Goal: Task Accomplishment & Management: Complete application form

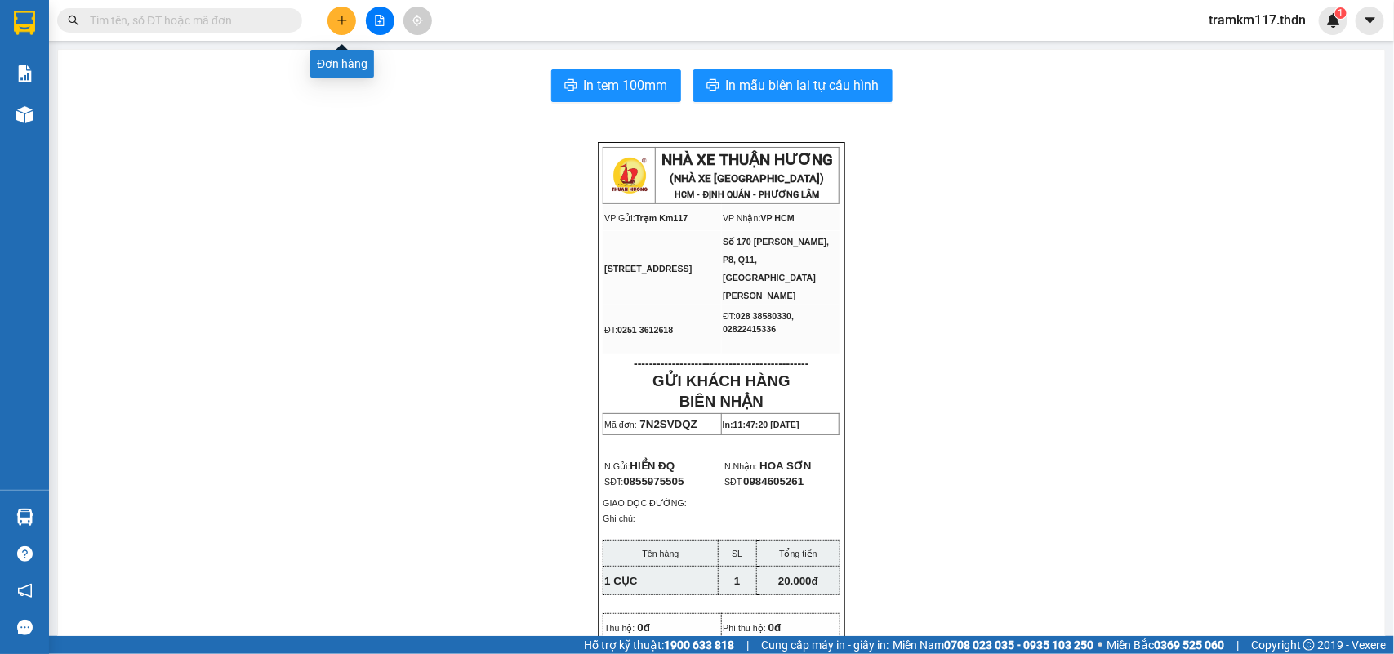
click at [345, 24] on icon "plus" at bounding box center [341, 20] width 11 height 11
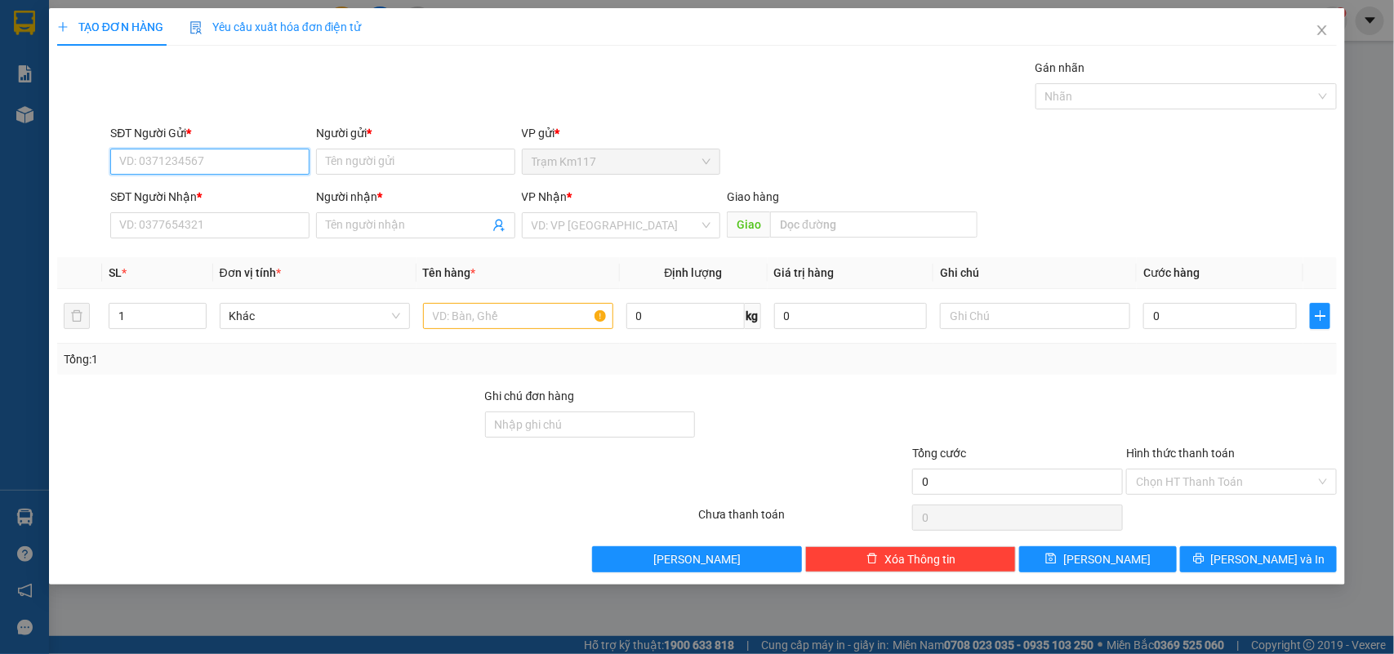
click at [280, 165] on input "SĐT Người Gửi *" at bounding box center [209, 162] width 199 height 26
click at [194, 216] on div "000000000000 - kiu" at bounding box center [210, 221] width 180 height 18
type input "000000000000"
type input "kiu"
type input "0938633260"
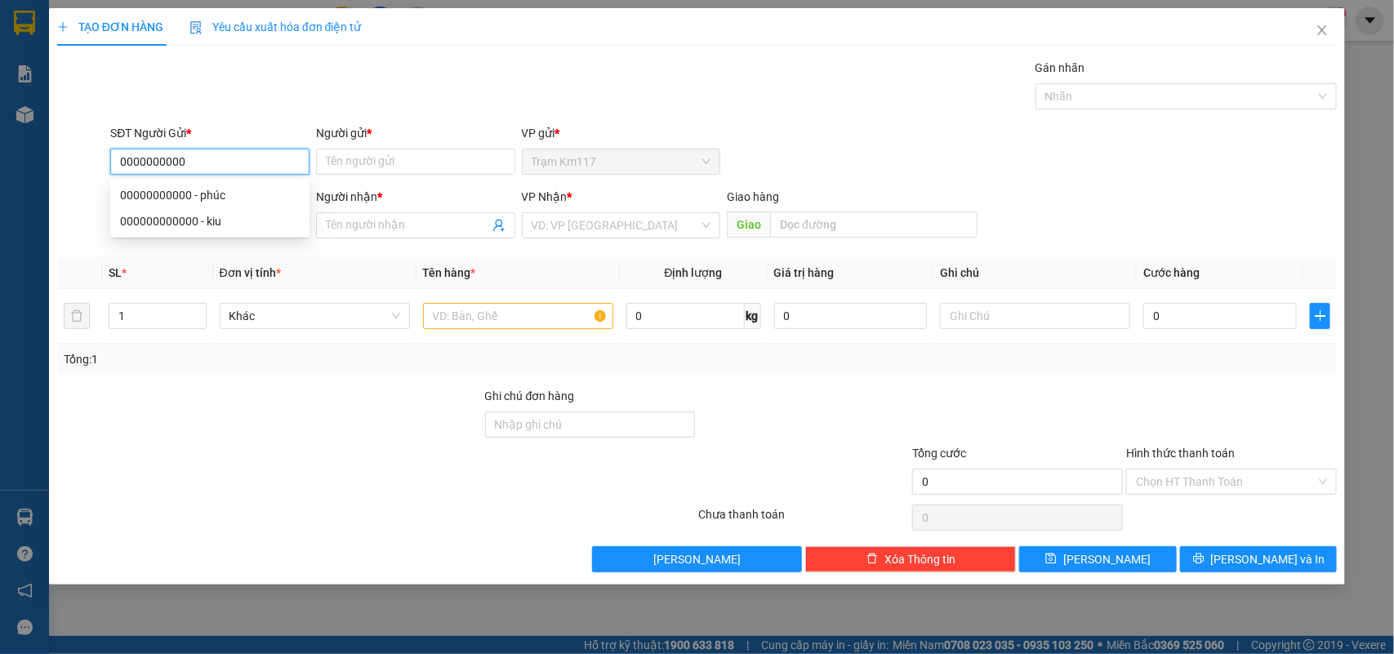
type input "lìn"
type input "60.000"
type input "000000000000"
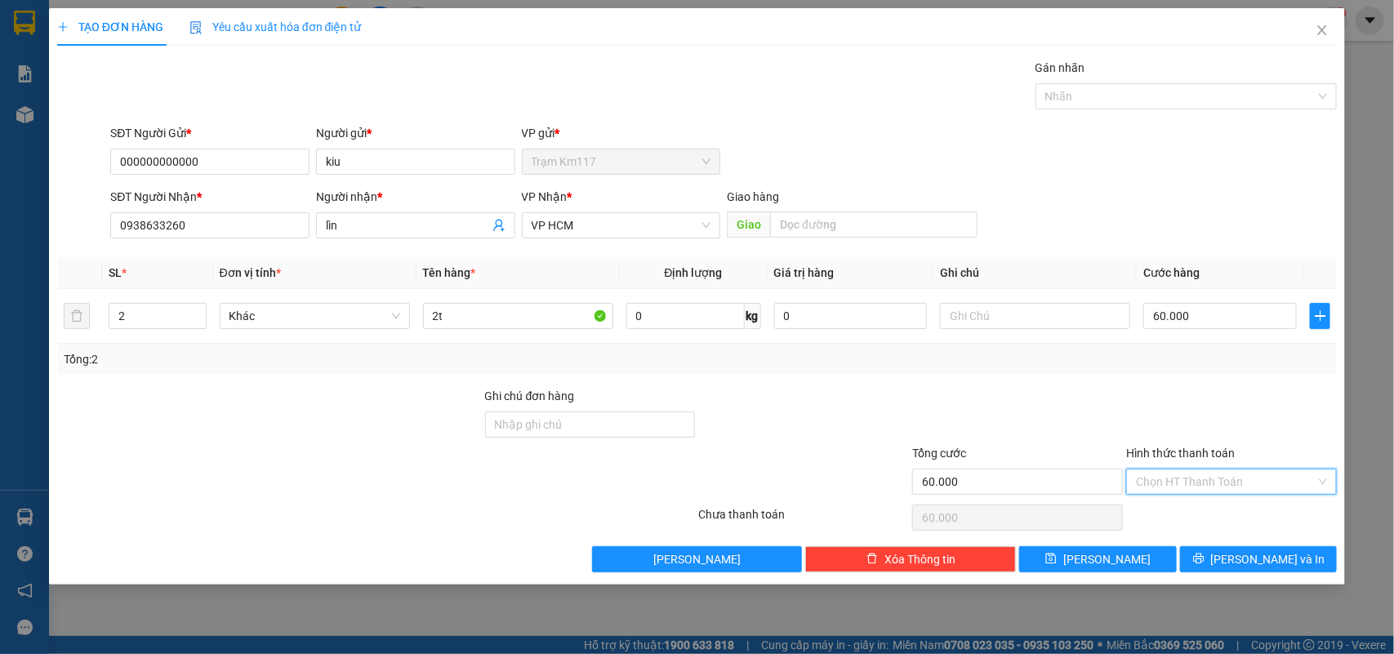
click at [1180, 478] on input "Hình thức thanh toán" at bounding box center [1226, 481] width 180 height 24
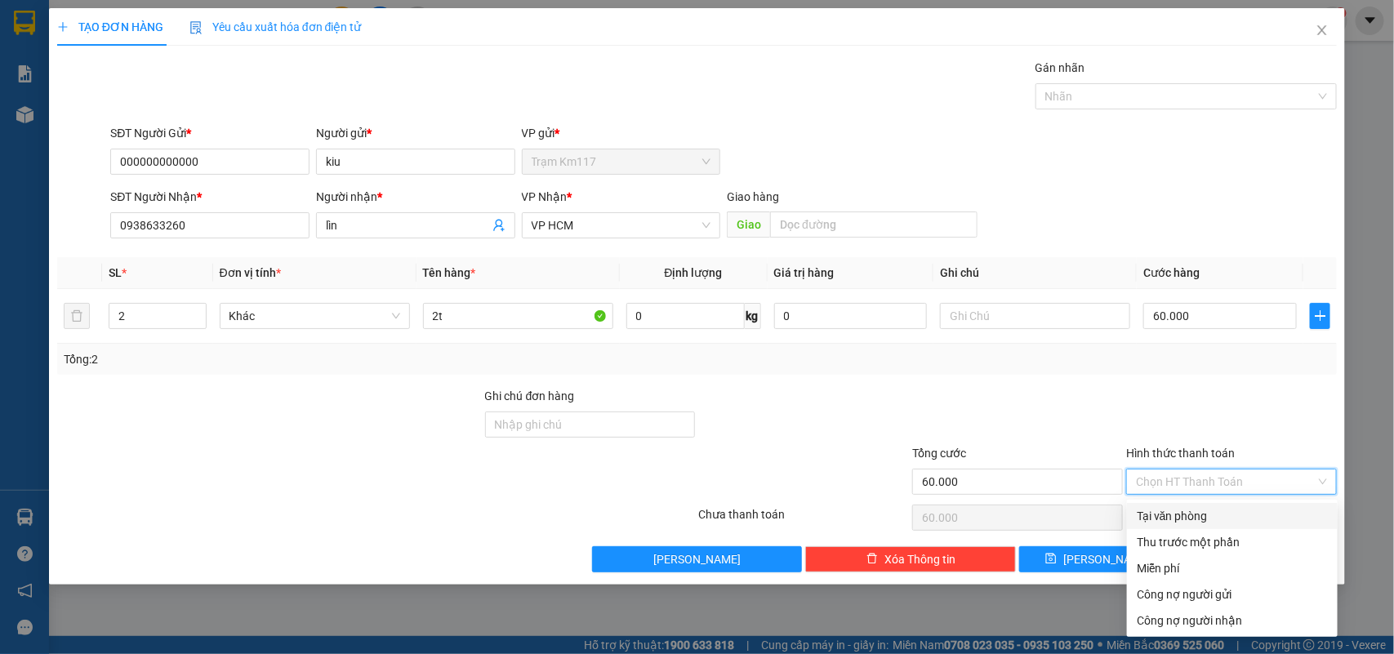
click at [1180, 512] on div "Tại văn phòng" at bounding box center [1231, 516] width 191 height 18
type input "0"
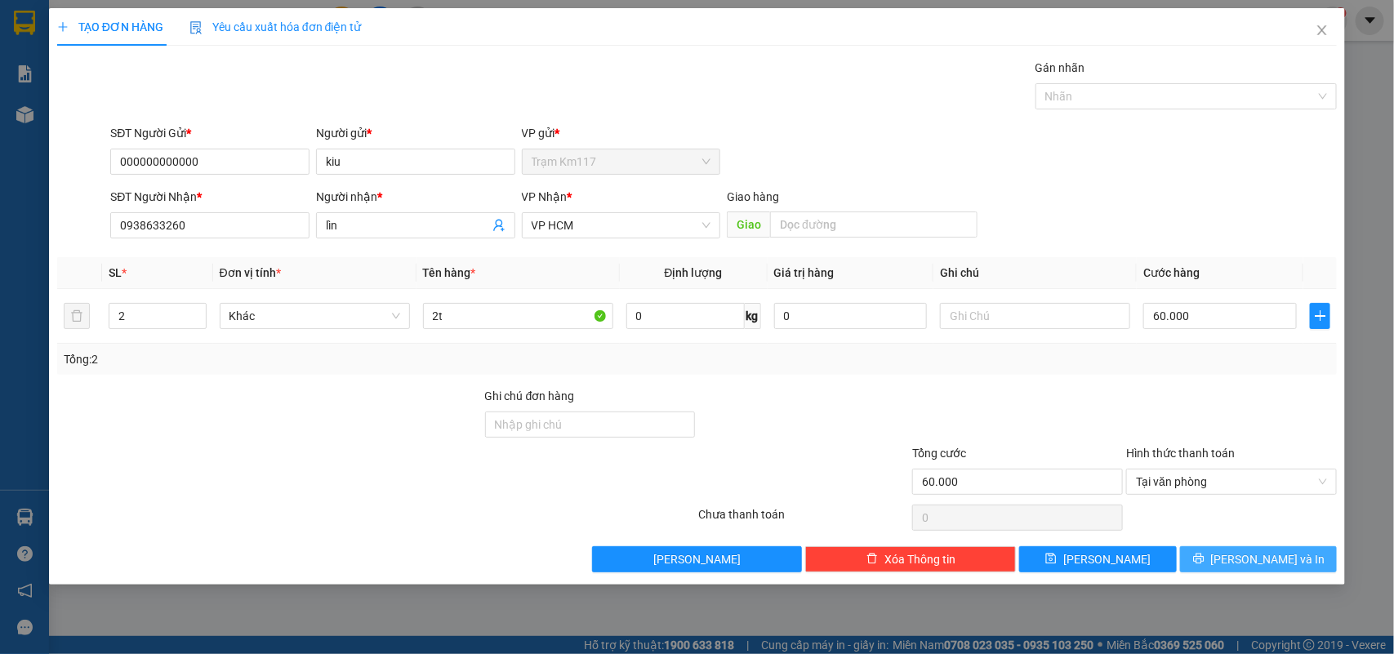
click at [1215, 565] on button "[PERSON_NAME] và In" at bounding box center [1258, 559] width 157 height 26
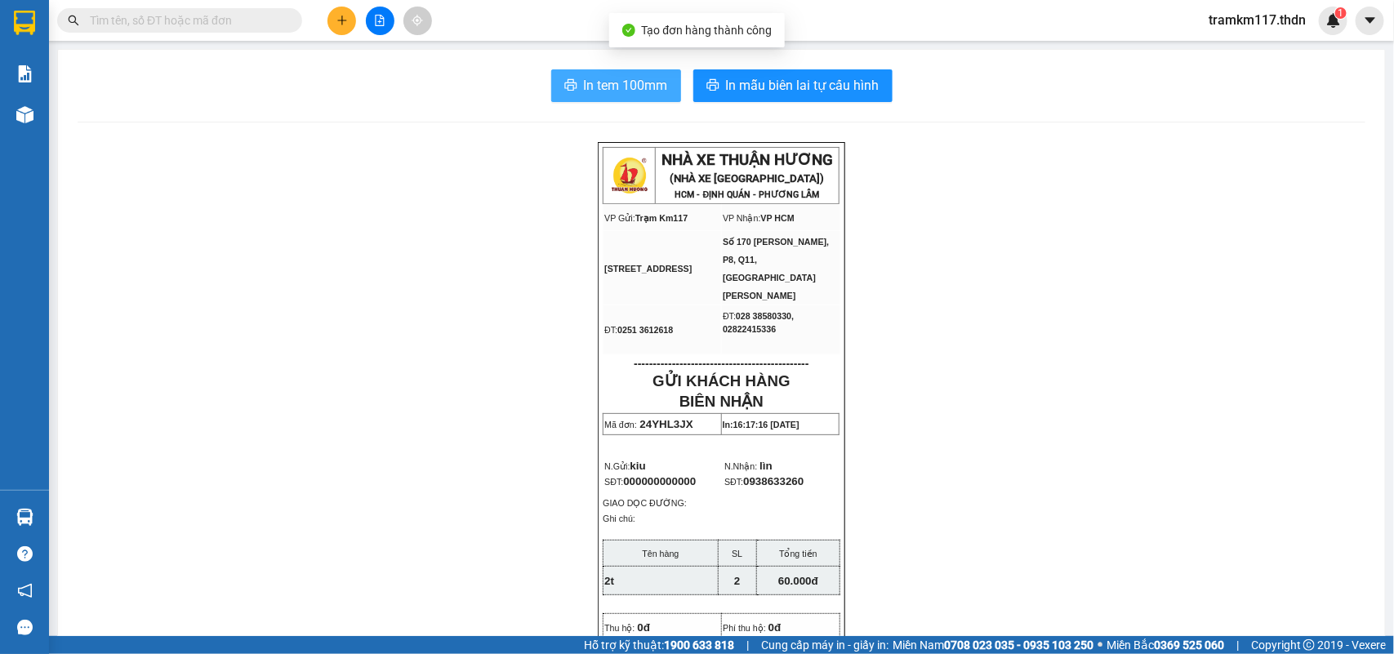
click at [602, 87] on span "In tem 100mm" at bounding box center [626, 85] width 84 height 20
click at [345, 26] on button at bounding box center [341, 21] width 29 height 29
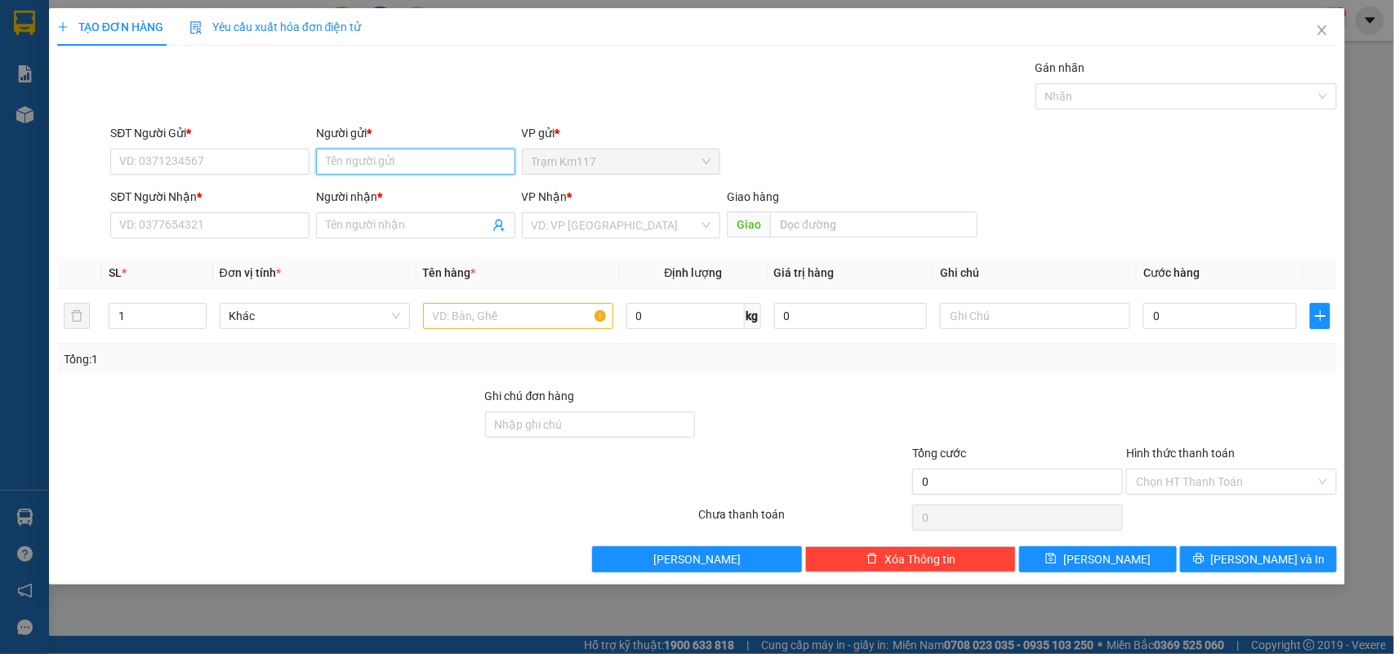
click at [380, 163] on input "Người gửi *" at bounding box center [415, 162] width 199 height 26
click at [251, 155] on input "SĐT Người Gửi *" at bounding box center [209, 162] width 199 height 26
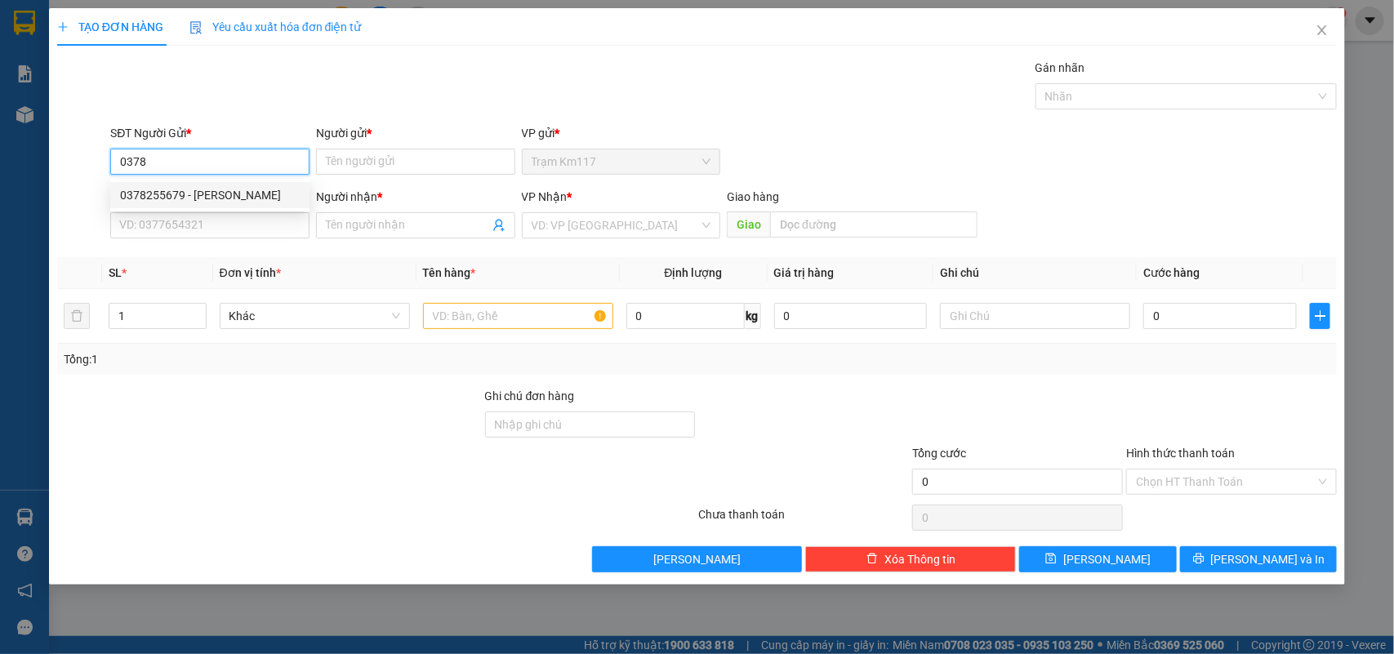
click at [162, 193] on div "0378255679 - [PERSON_NAME]" at bounding box center [210, 195] width 180 height 18
type input "0378255679"
type input "BẢO"
type input "0933398315"
type input "TÂN"
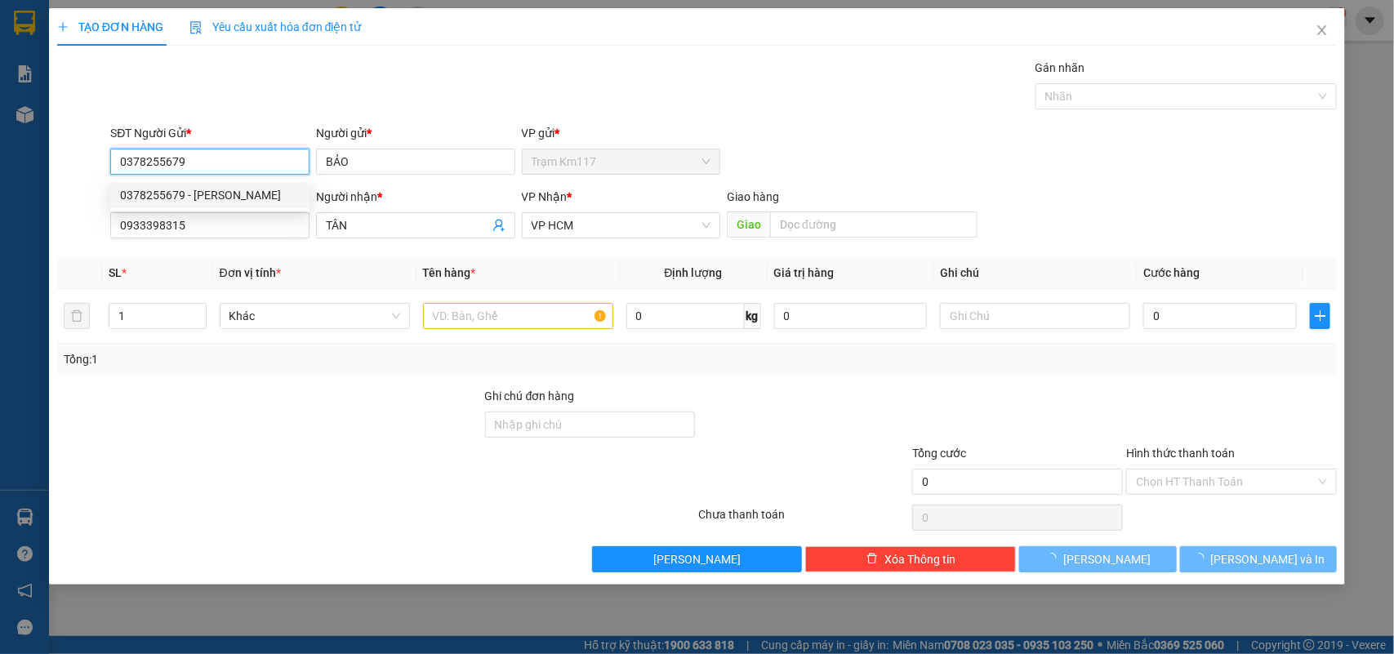
type input "30.000"
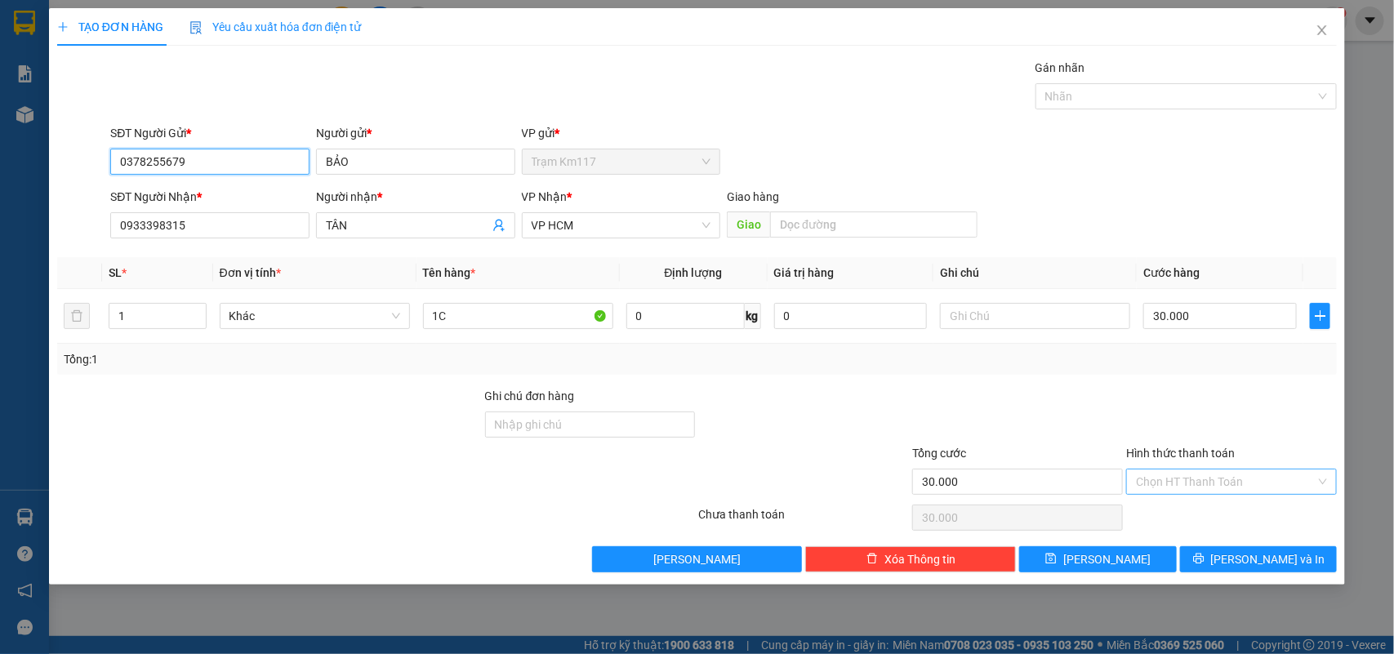
type input "0378255679"
click at [1181, 482] on input "Hình thức thanh toán" at bounding box center [1226, 481] width 180 height 24
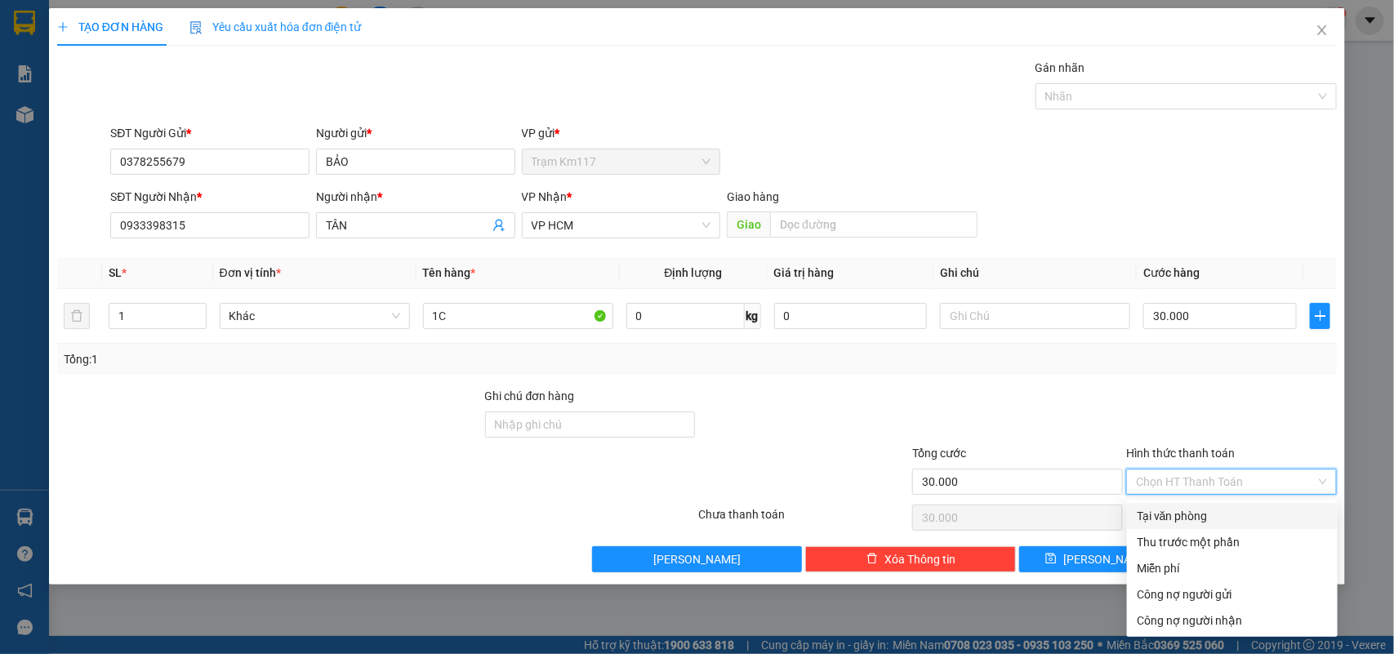
click at [1169, 519] on div "Tại văn phòng" at bounding box center [1231, 516] width 191 height 18
type input "0"
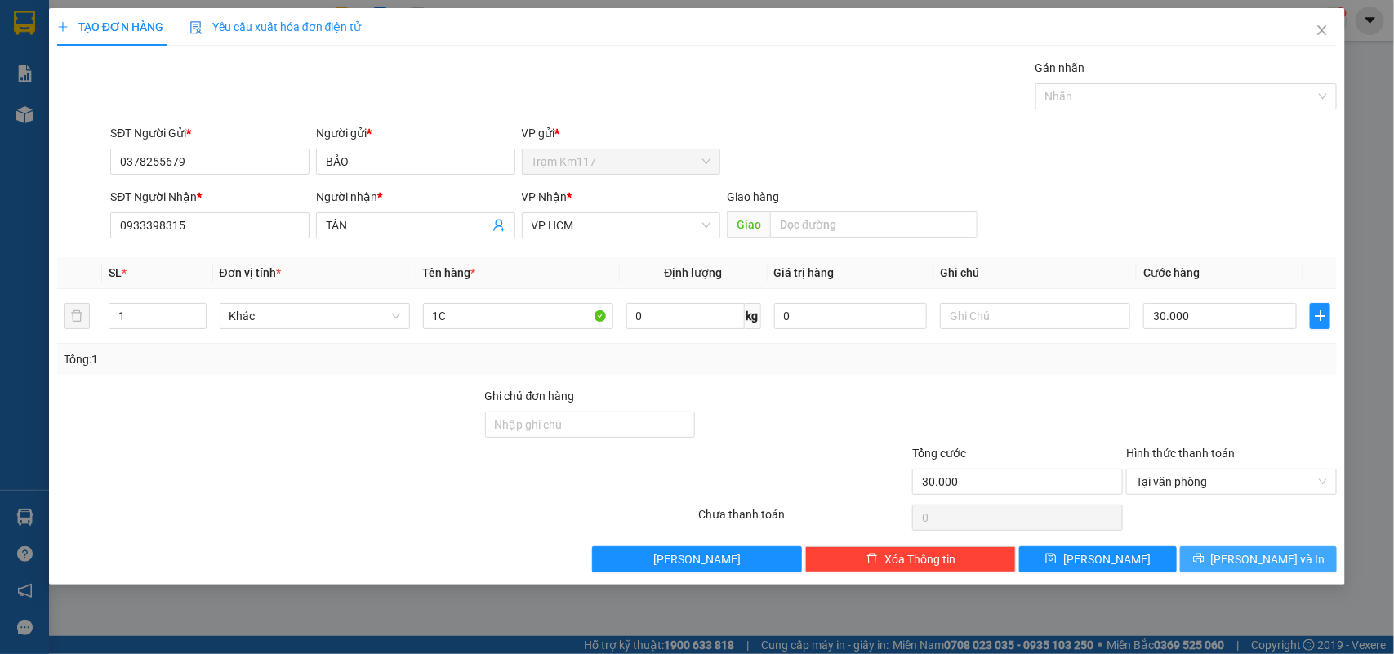
click at [1223, 556] on button "[PERSON_NAME] và In" at bounding box center [1258, 559] width 157 height 26
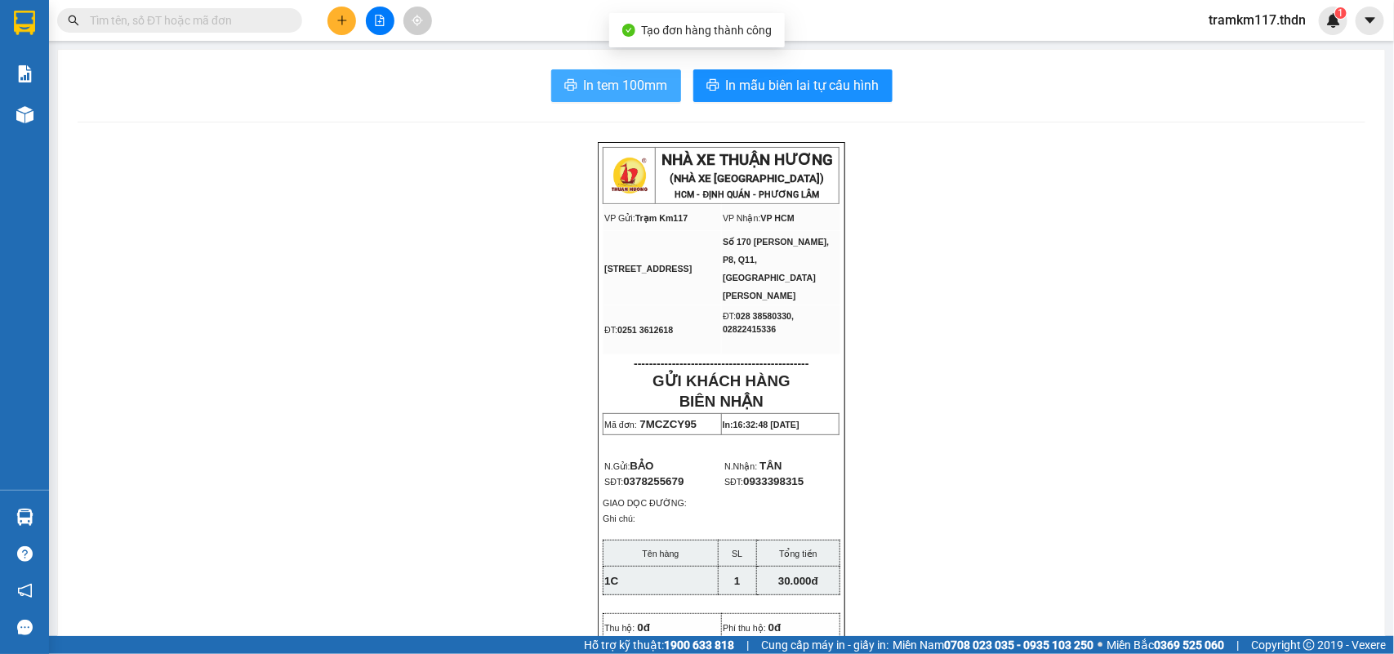
click at [621, 87] on span "In tem 100mm" at bounding box center [626, 85] width 84 height 20
click at [343, 23] on icon "plus" at bounding box center [341, 20] width 11 height 11
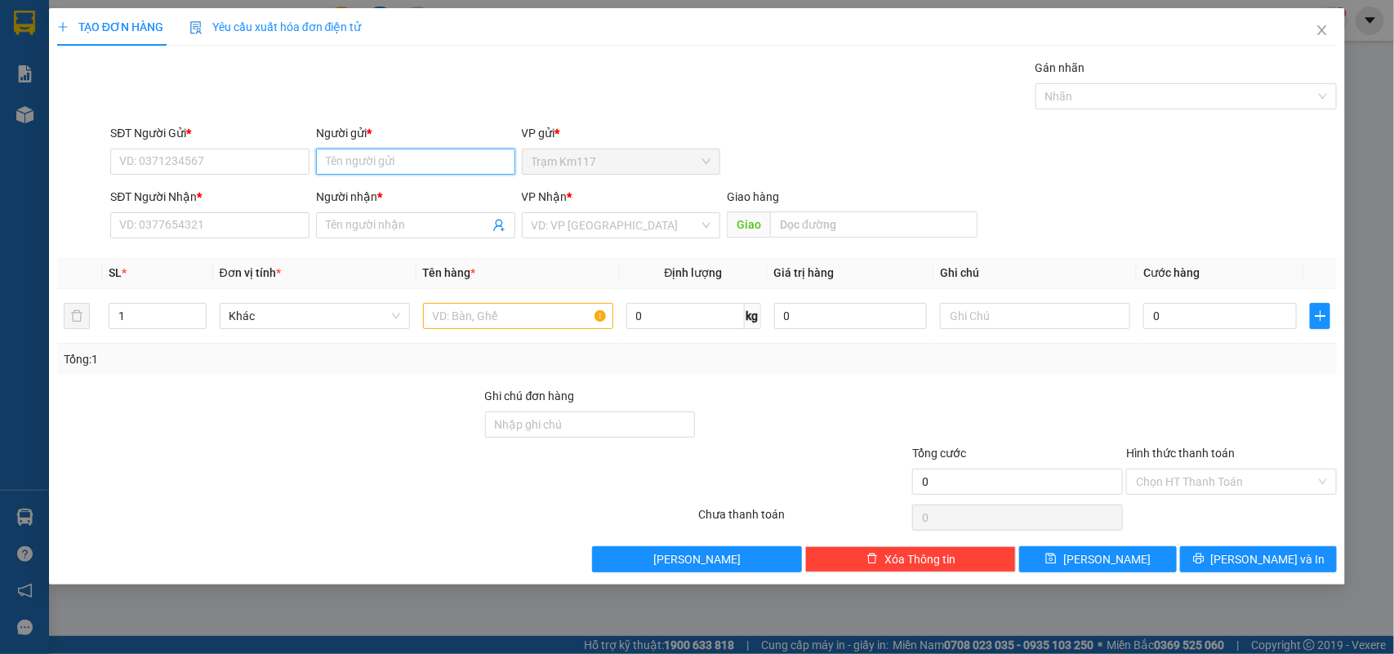
drag, startPoint x: 356, startPoint y: 148, endPoint x: 356, endPoint y: 163, distance: 15.5
click at [356, 160] on input "Người gửi *" at bounding box center [415, 162] width 199 height 26
click at [253, 160] on input "SĐT Người Gửi *" at bounding box center [209, 162] width 199 height 26
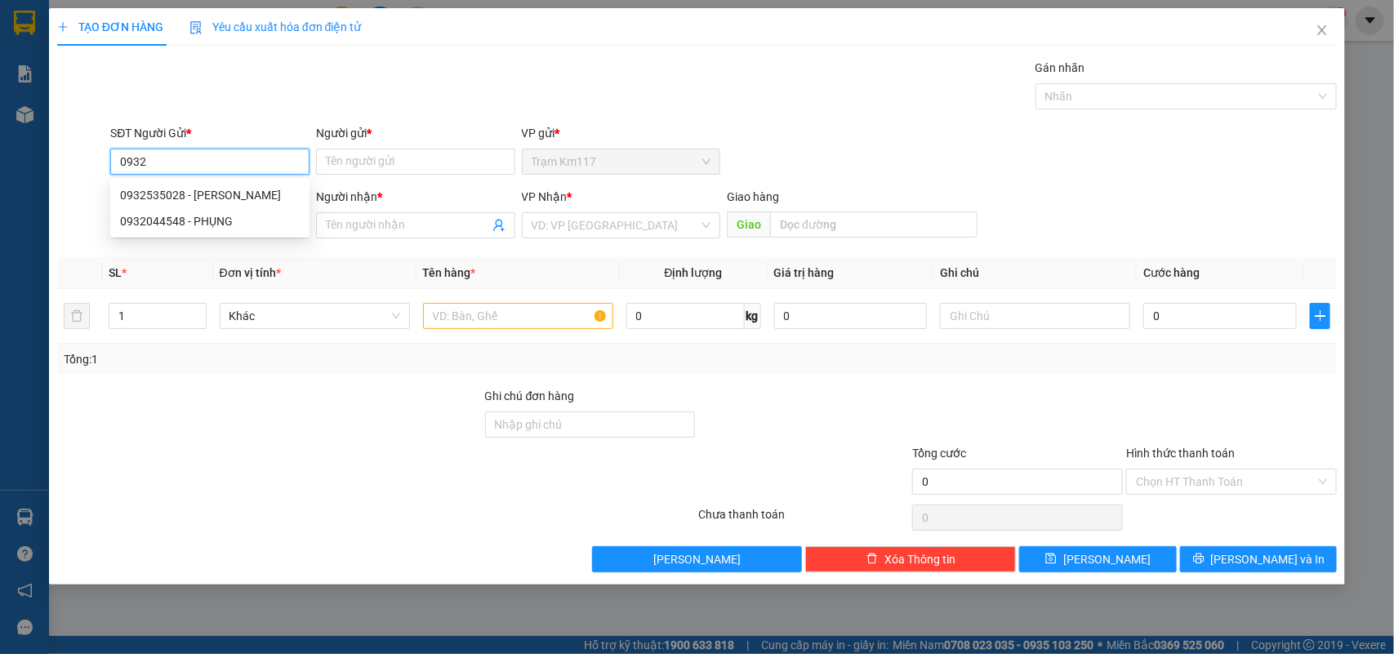
click at [185, 215] on div "0932044548 - PHỤNG" at bounding box center [210, 221] width 180 height 18
type input "0932044548"
type input "PHỤNG"
type input "0917421478"
type input "THẢO"
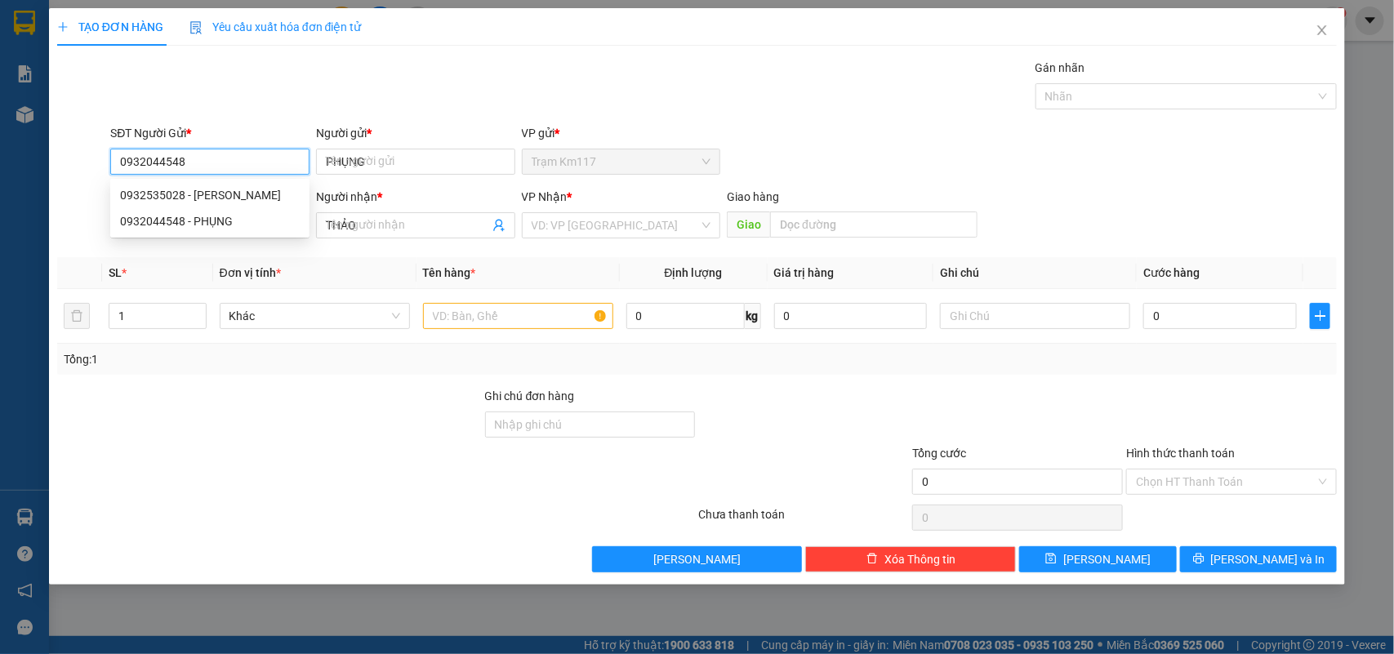
type input "40.000"
type input "0932044548"
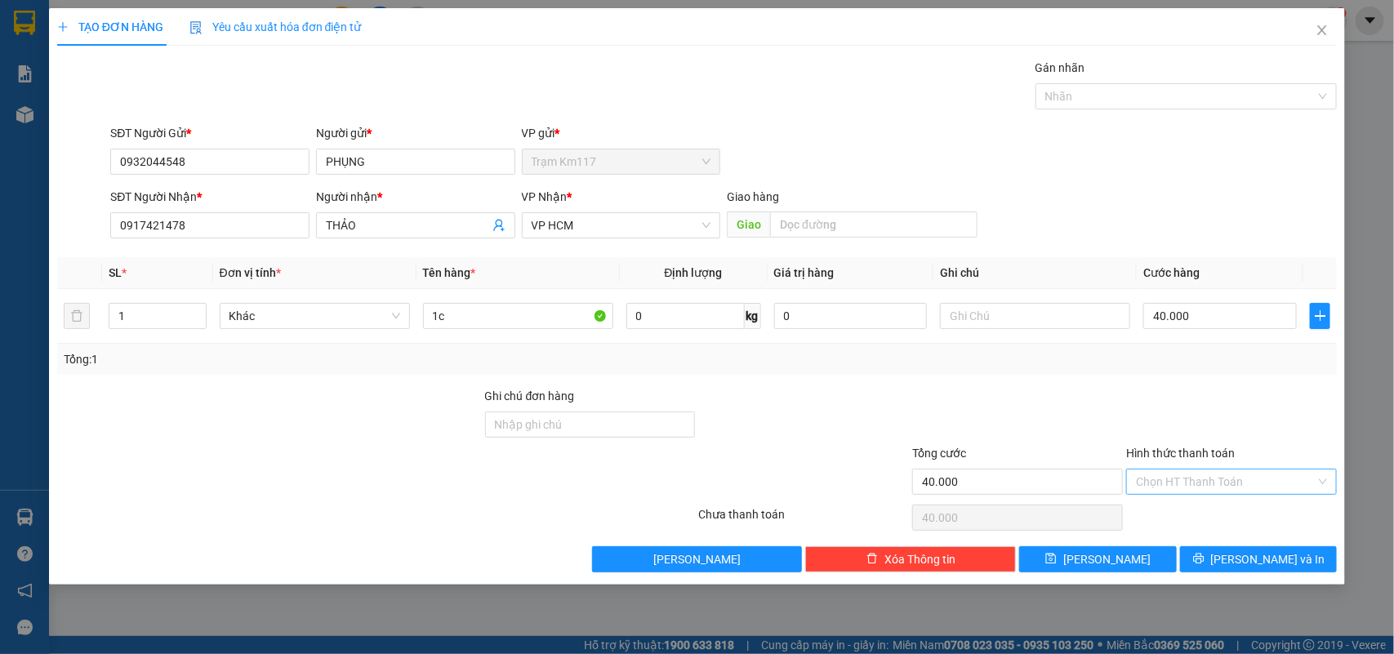
click at [1185, 479] on input "Hình thức thanh toán" at bounding box center [1226, 481] width 180 height 24
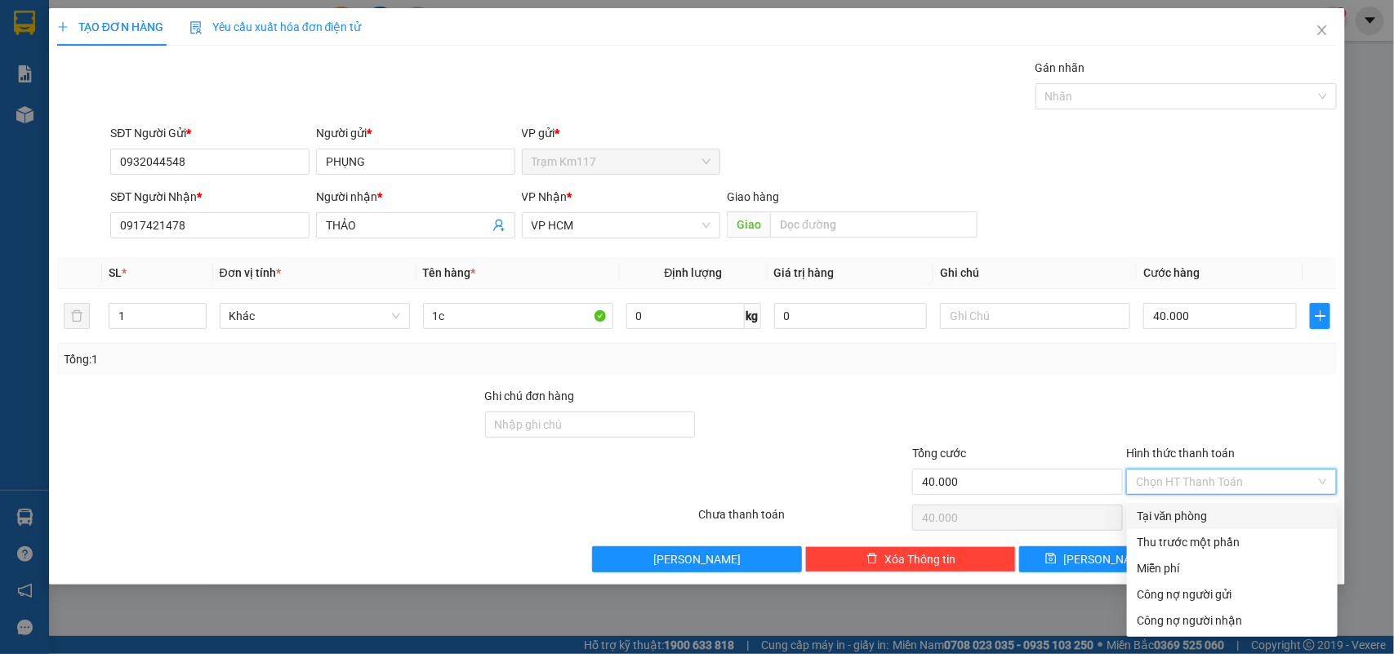
click at [1176, 512] on div "Tại văn phòng" at bounding box center [1231, 516] width 191 height 18
type input "0"
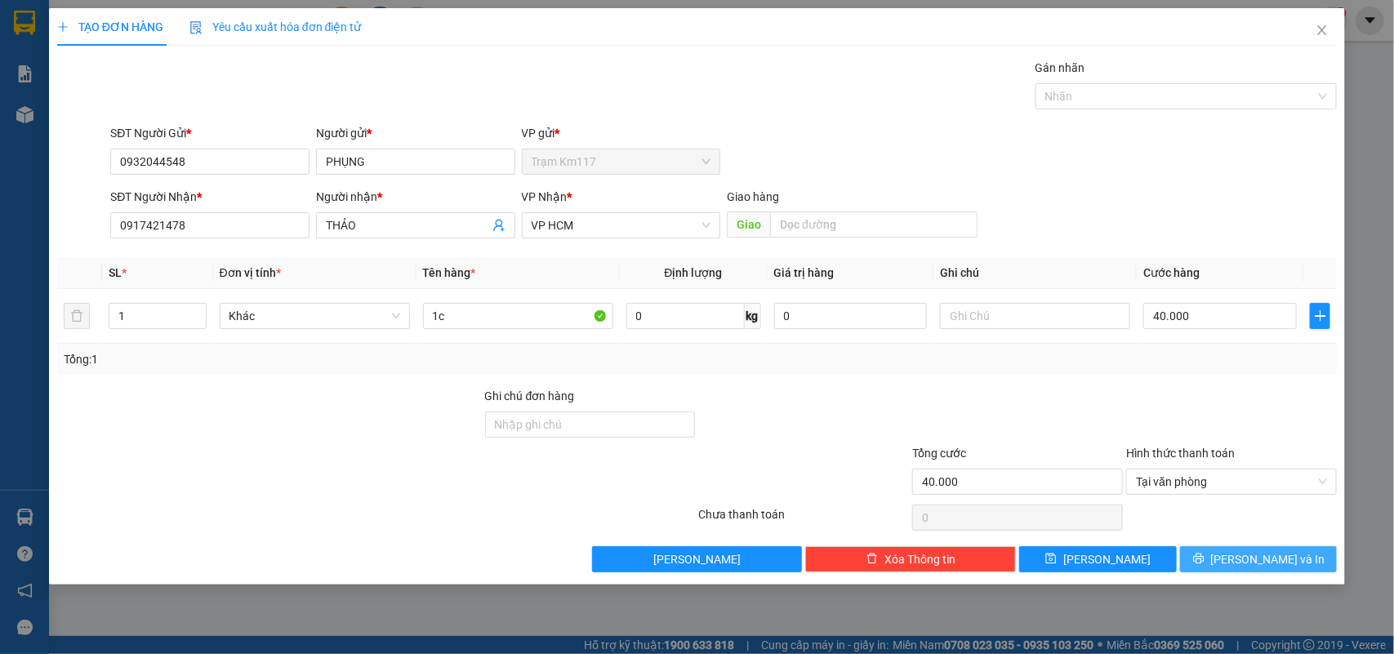
click at [1243, 563] on span "[PERSON_NAME] và In" at bounding box center [1268, 559] width 114 height 18
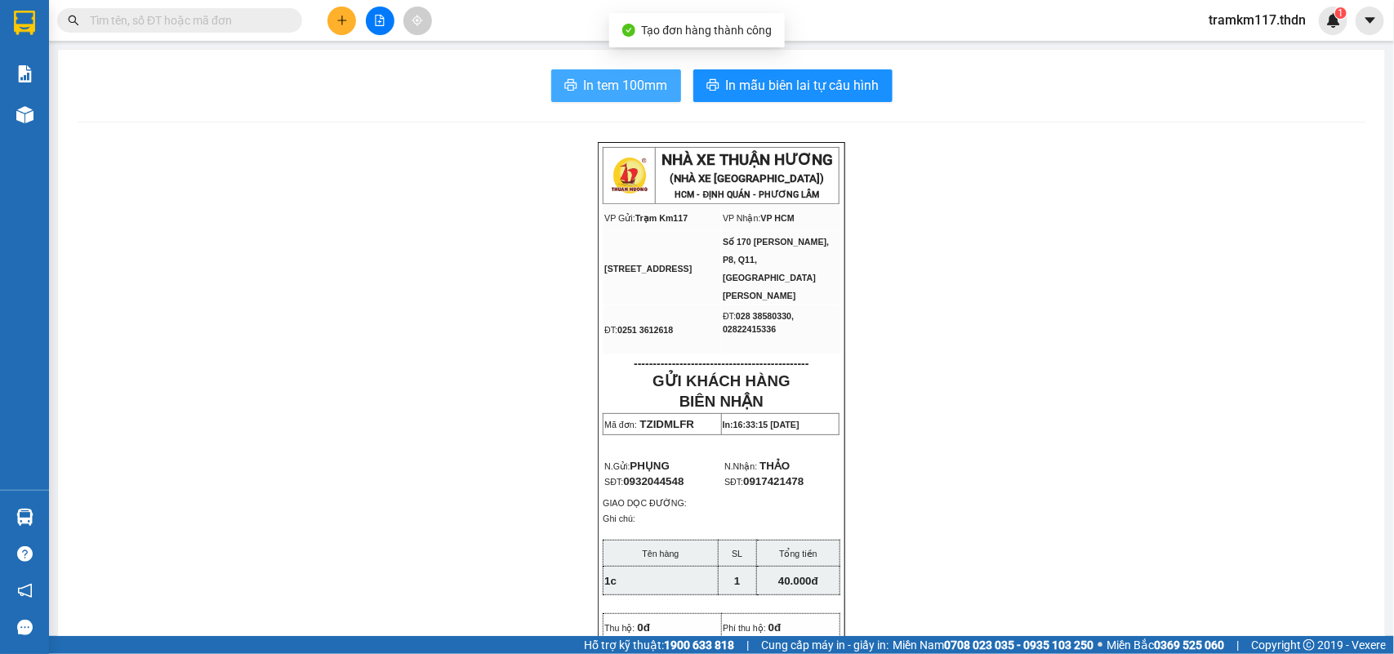
click at [584, 87] on span "In tem 100mm" at bounding box center [626, 85] width 84 height 20
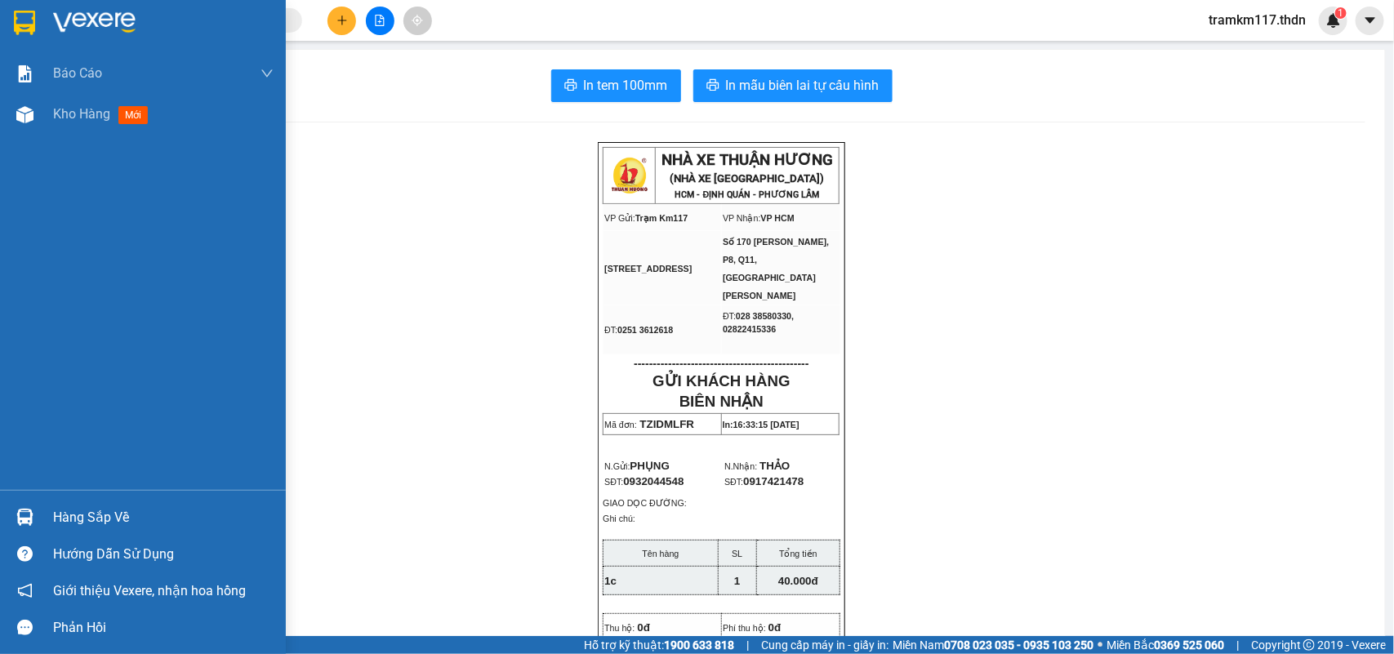
click at [23, 30] on img at bounding box center [24, 23] width 21 height 24
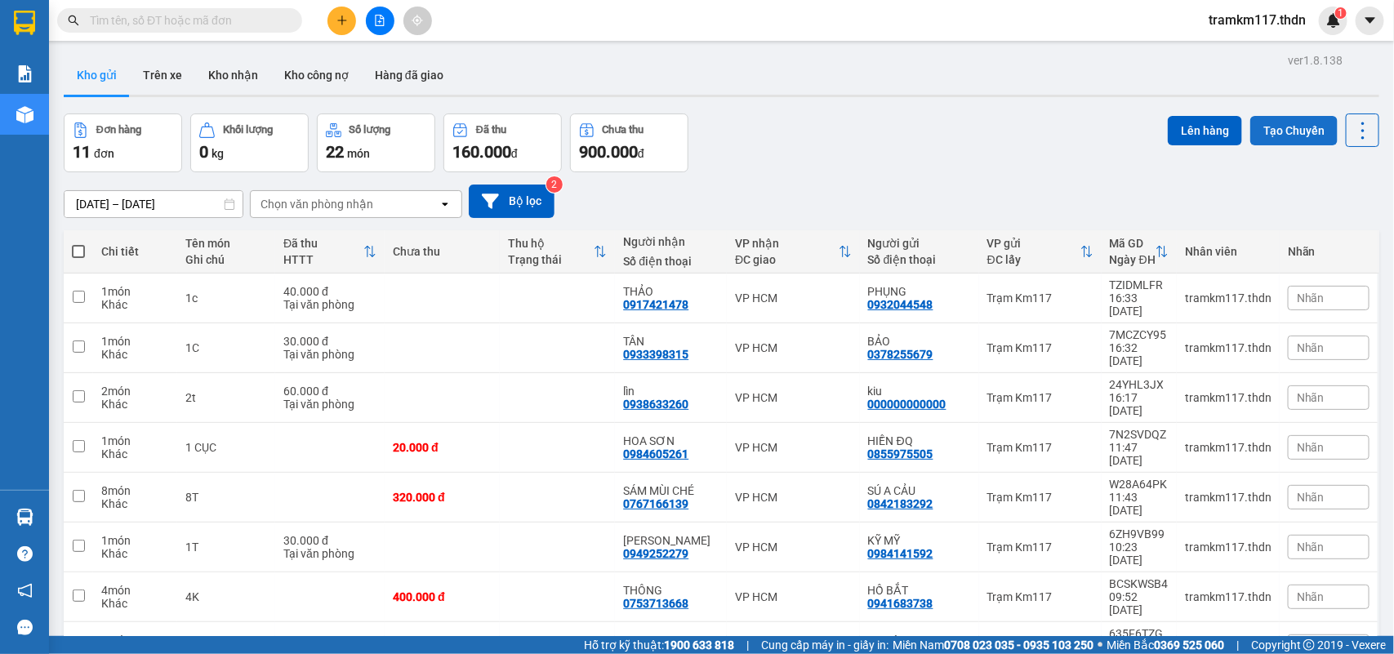
click at [1286, 128] on button "Tạo Chuyến" at bounding box center [1293, 130] width 87 height 29
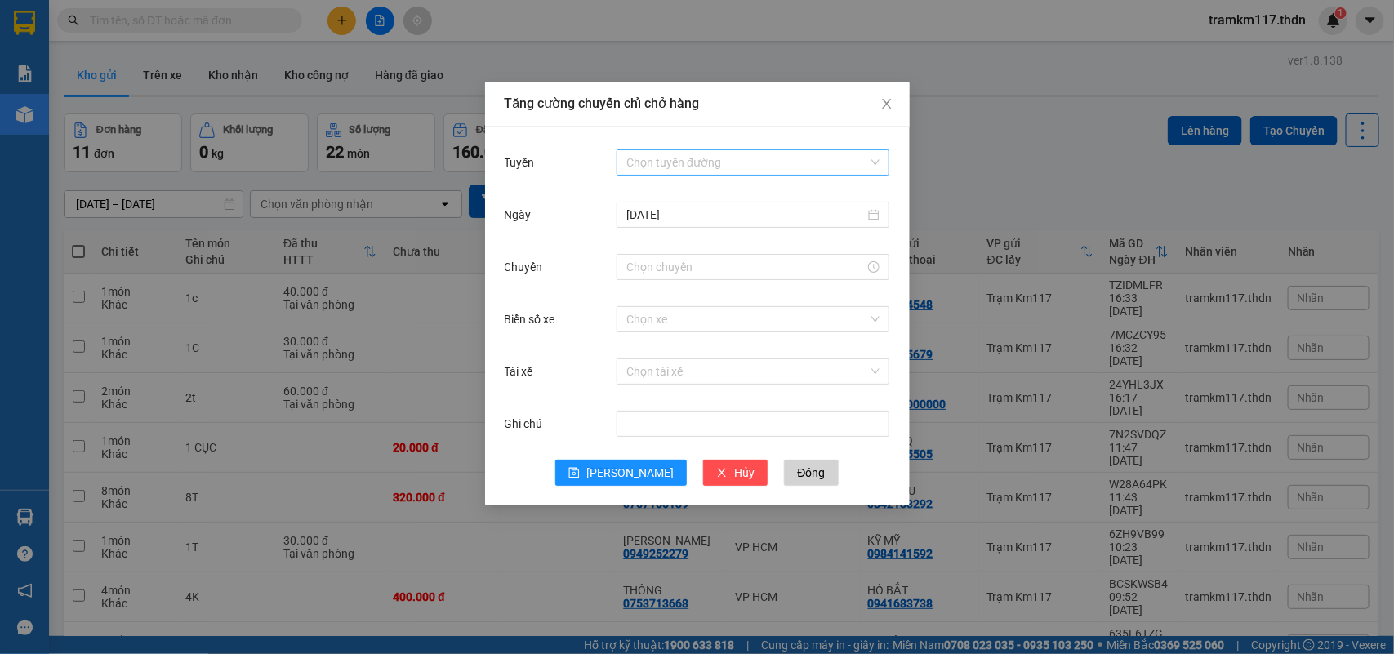
click at [688, 159] on input "Tuyến" at bounding box center [747, 162] width 242 height 24
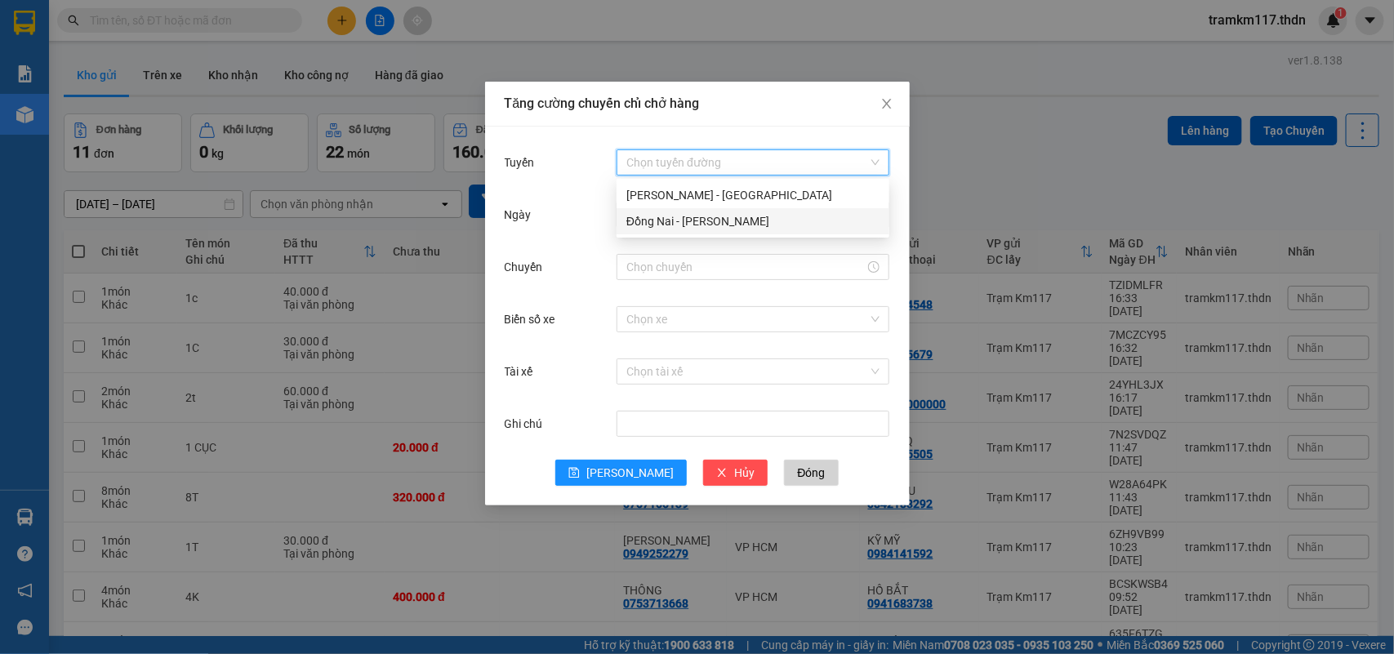
click at [651, 219] on div "Đồng Nai - [PERSON_NAME]" at bounding box center [752, 221] width 253 height 18
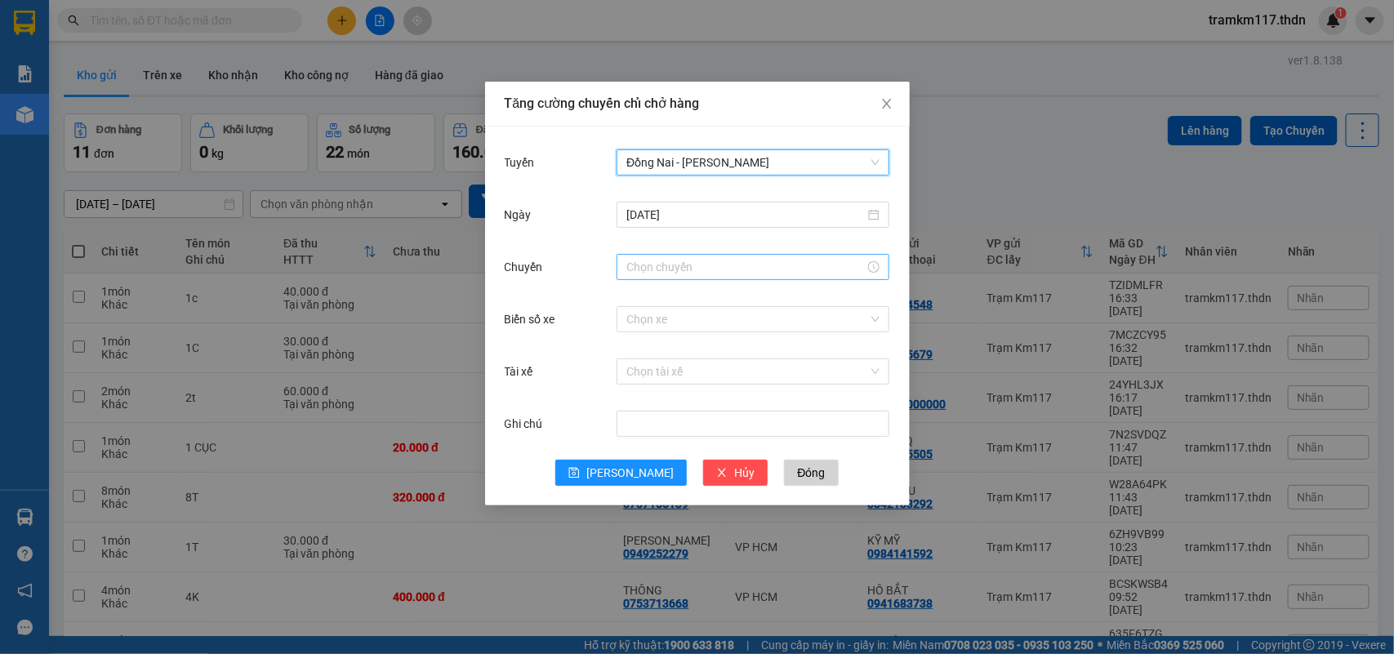
click at [683, 270] on input "Chuyến" at bounding box center [745, 267] width 238 height 18
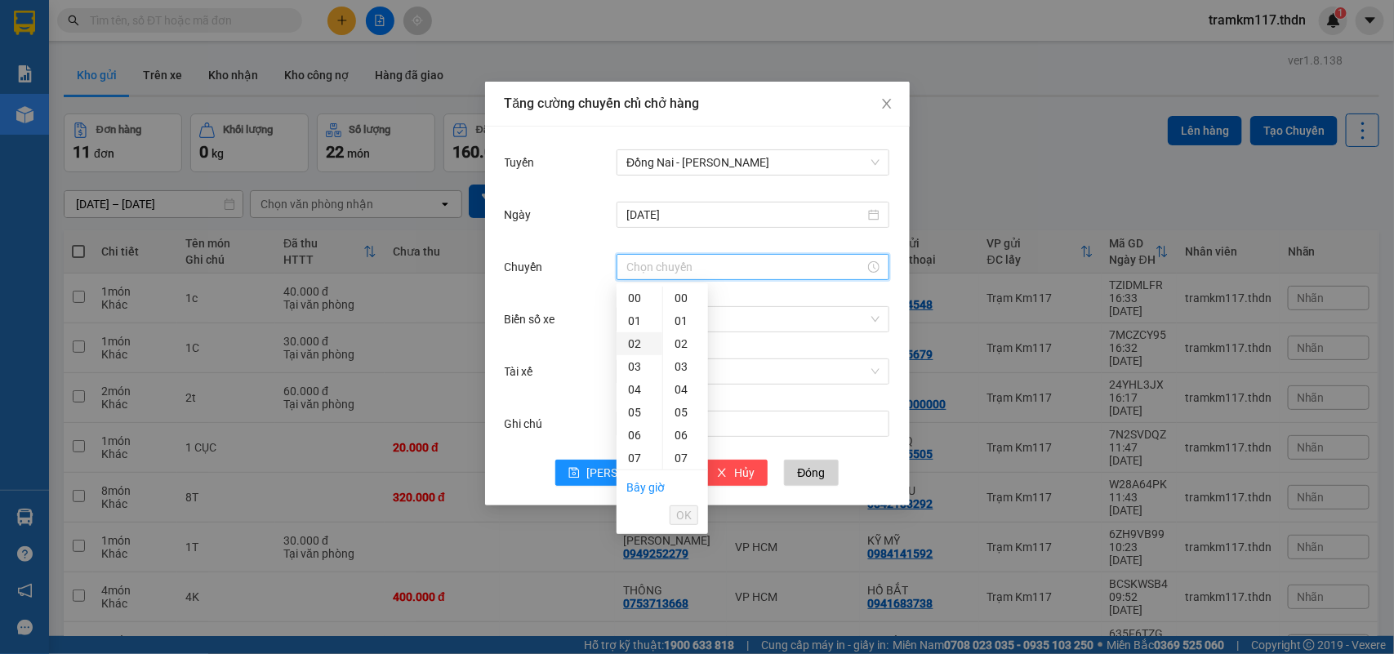
scroll to position [408, 0]
click at [635, 298] on div "18" at bounding box center [639, 301] width 46 height 23
click at [678, 369] on div "30" at bounding box center [685, 371] width 45 height 23
type input "18:30"
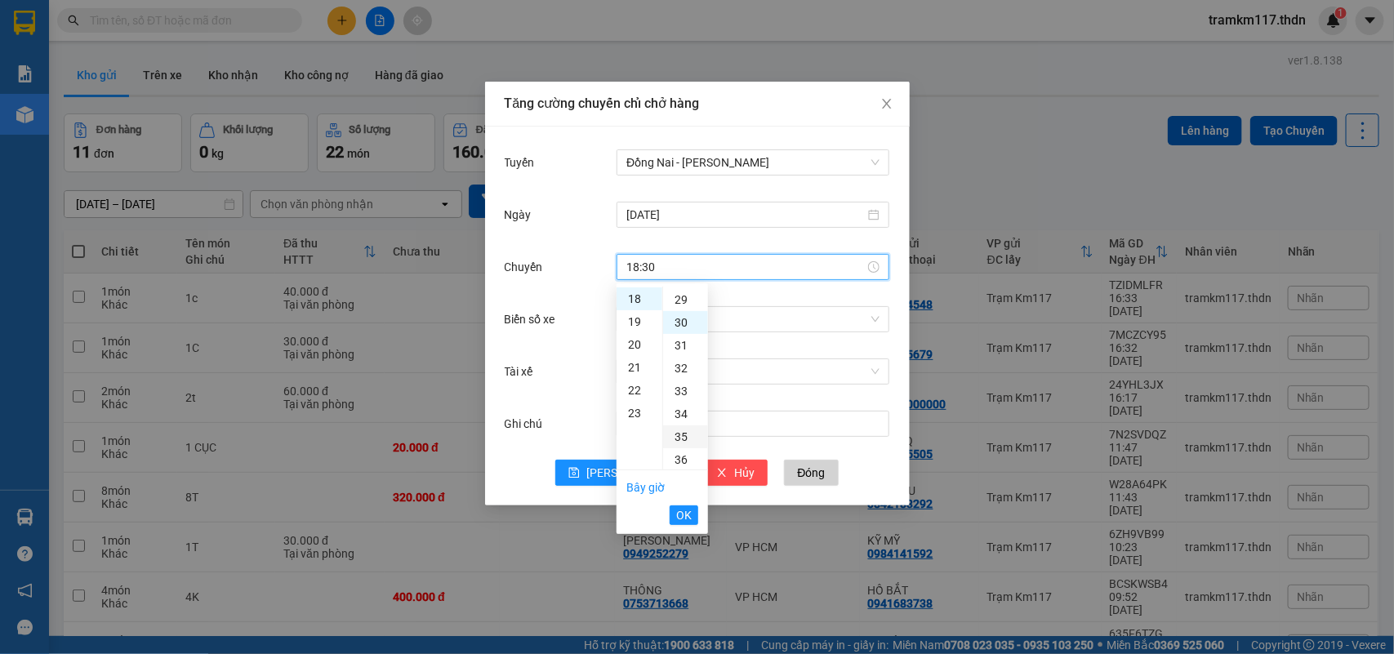
scroll to position [686, 0]
click at [690, 518] on span "OK" at bounding box center [684, 515] width 16 height 18
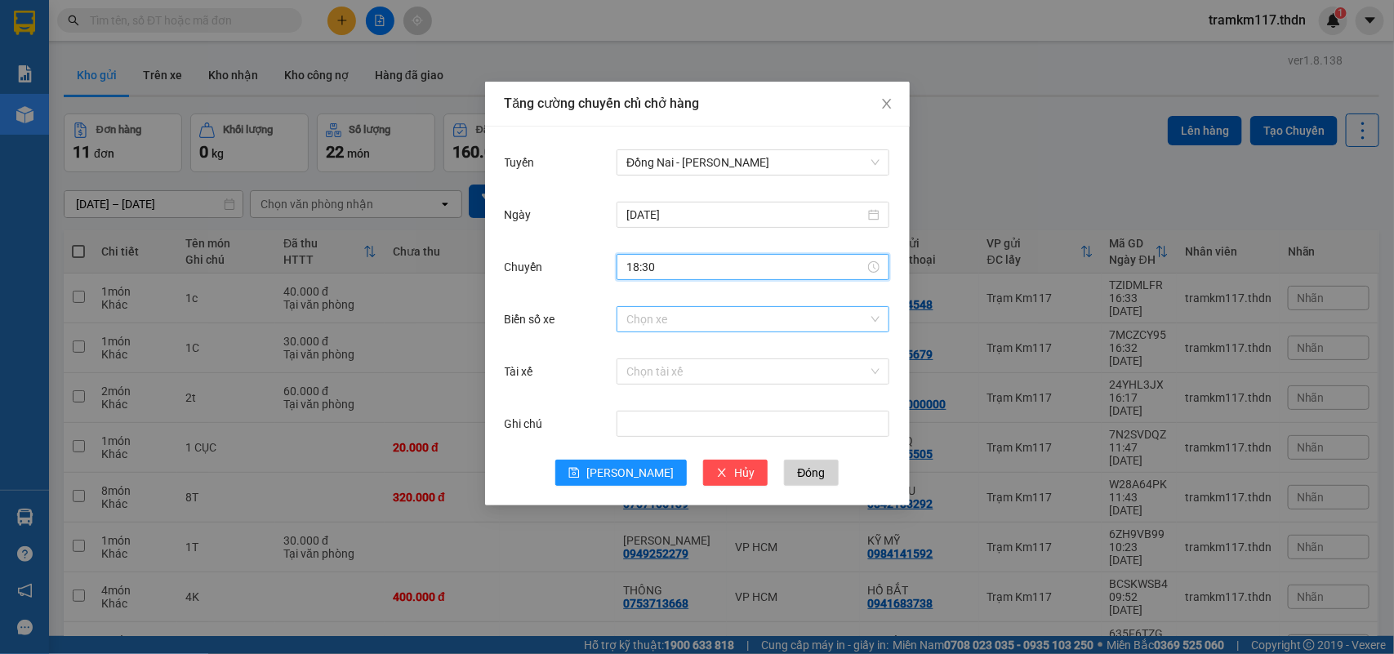
click at [672, 320] on input "Biển số xe" at bounding box center [747, 319] width 242 height 24
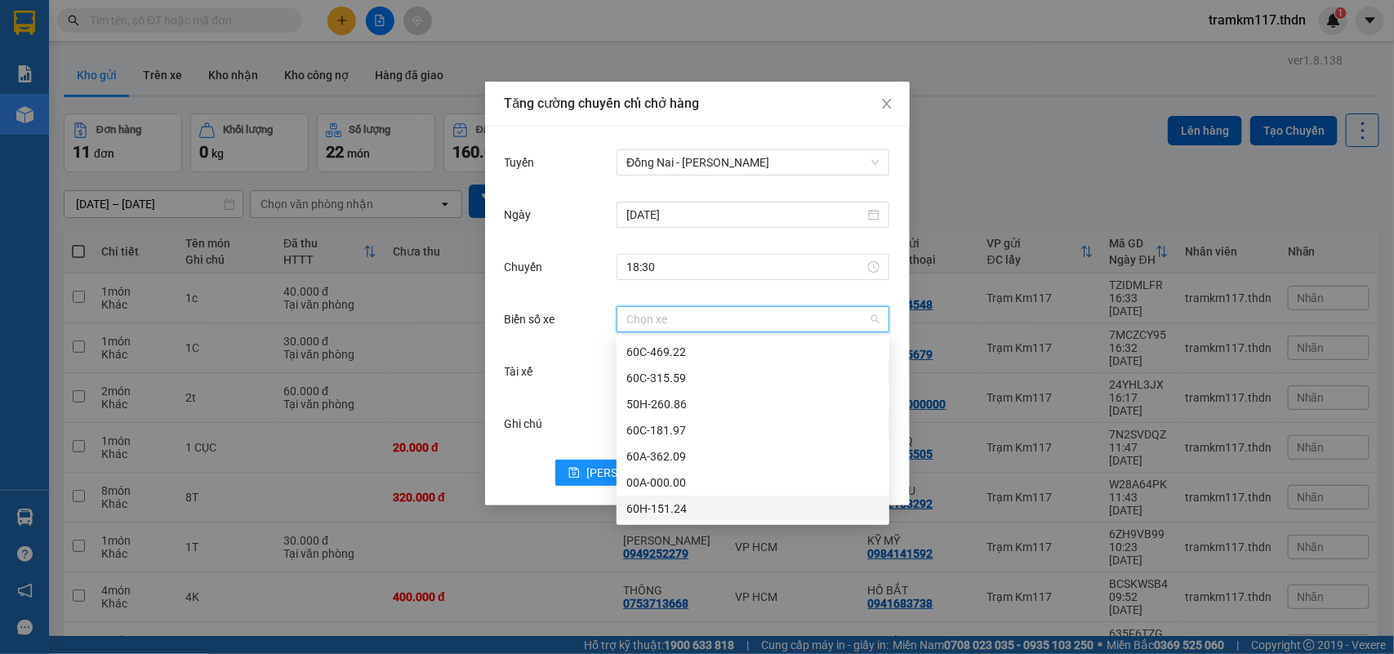
click at [639, 505] on div "60H-151.24" at bounding box center [752, 509] width 253 height 18
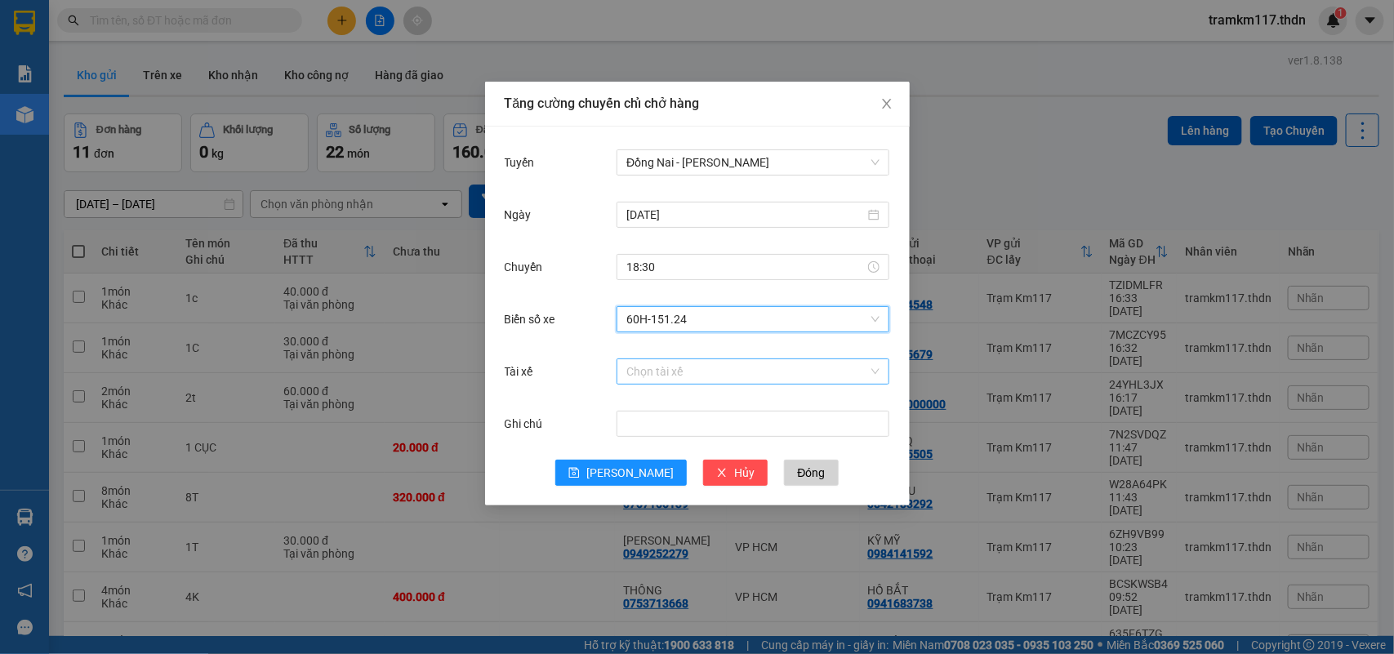
click at [647, 368] on input "Tài xế" at bounding box center [747, 371] width 242 height 24
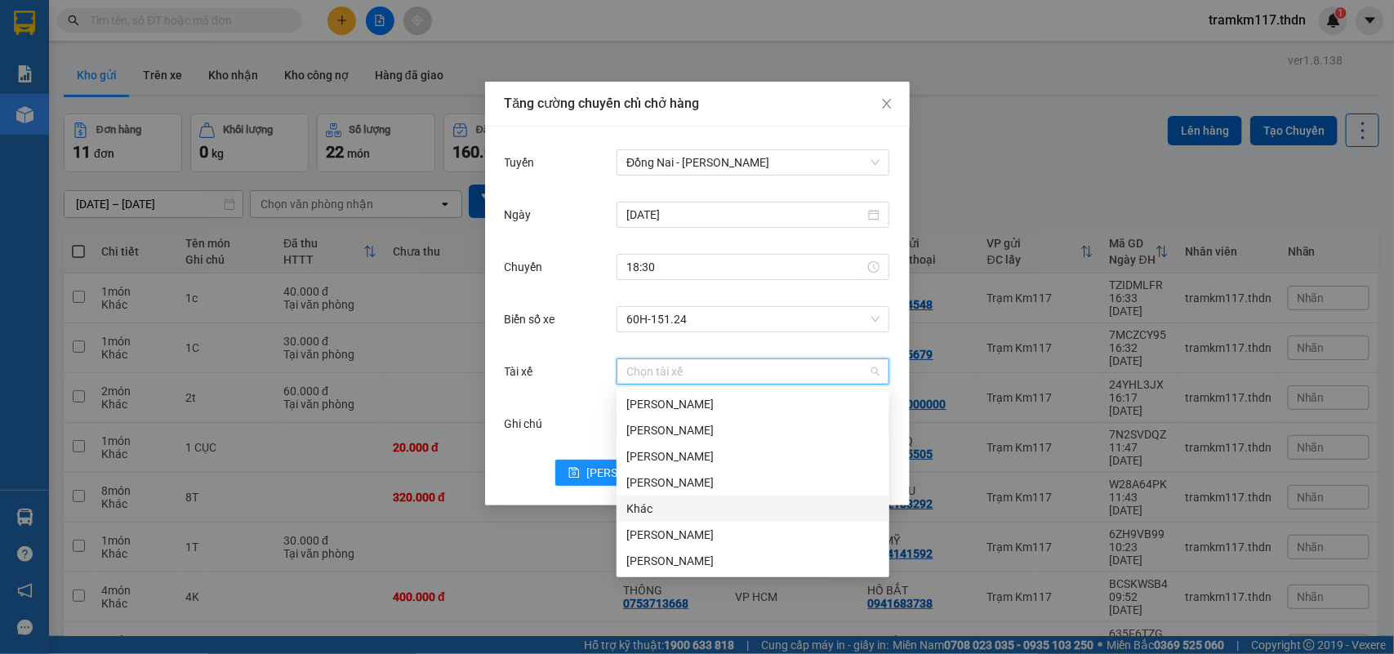
click at [642, 502] on div "Khác" at bounding box center [752, 509] width 253 height 18
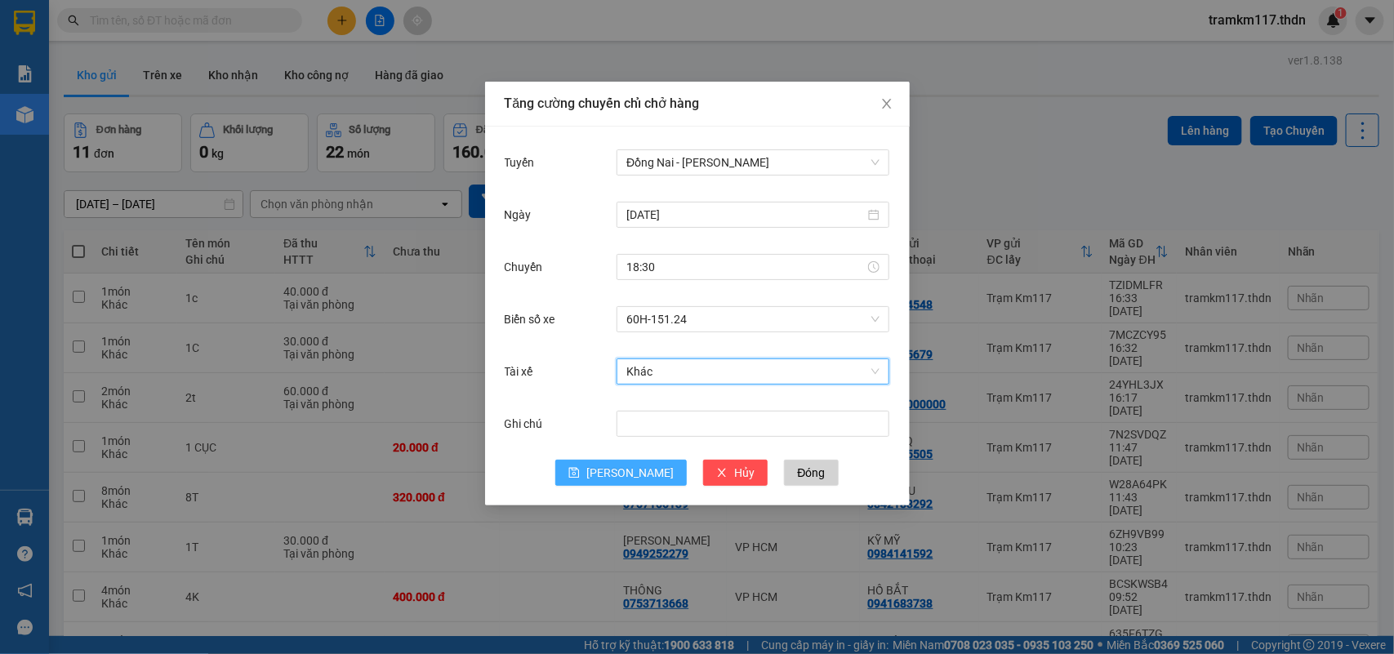
click at [617, 474] on button "[PERSON_NAME]" at bounding box center [620, 473] width 131 height 26
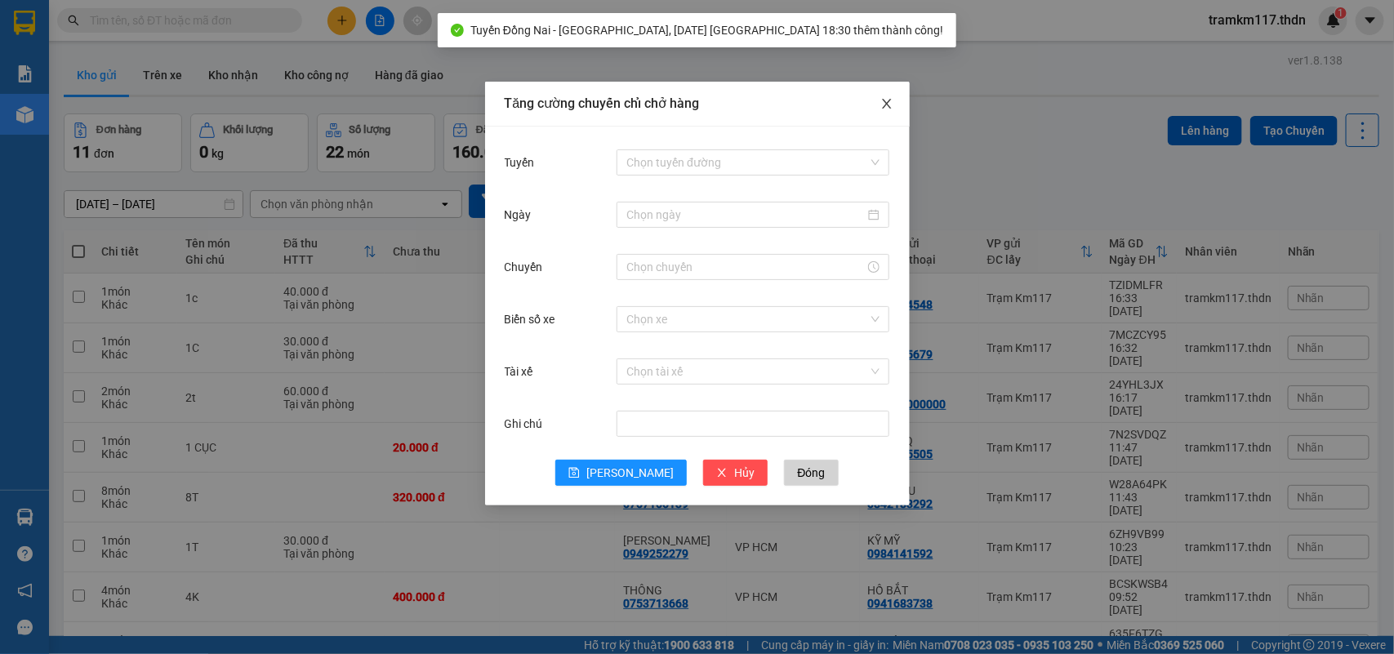
click at [884, 102] on icon "close" at bounding box center [886, 104] width 9 height 10
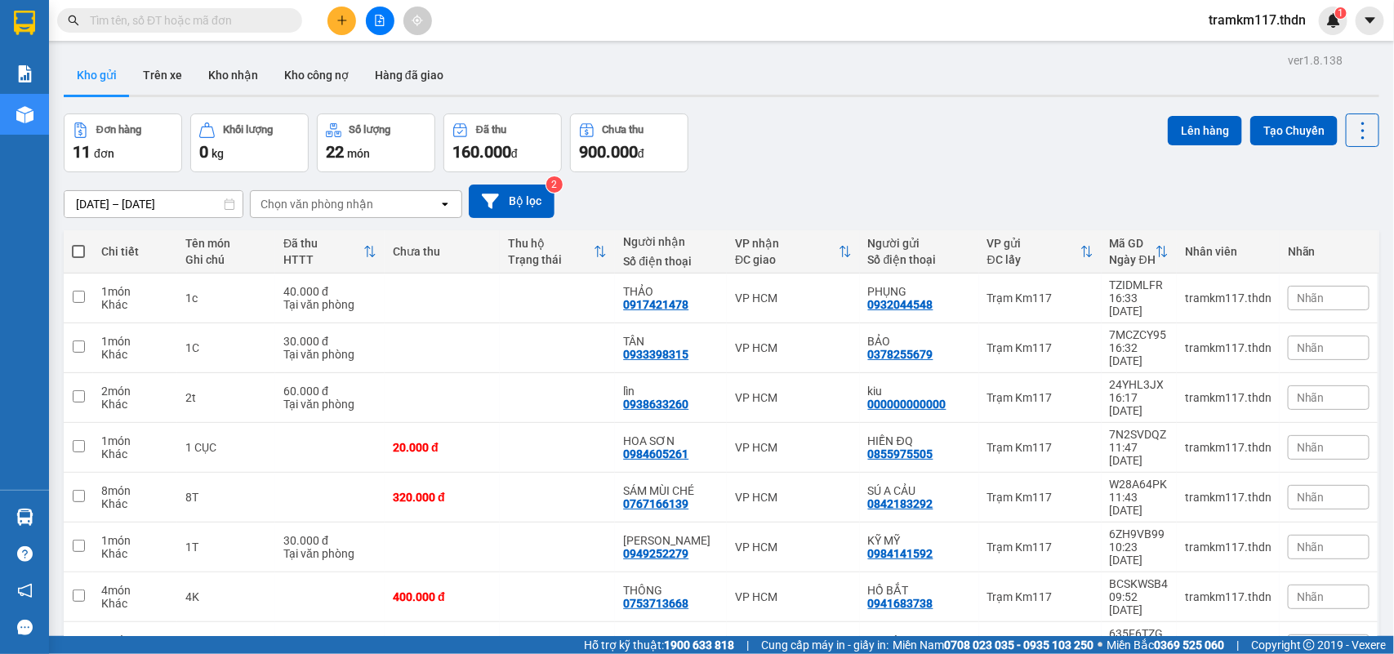
click at [181, 20] on input "text" at bounding box center [186, 20] width 193 height 18
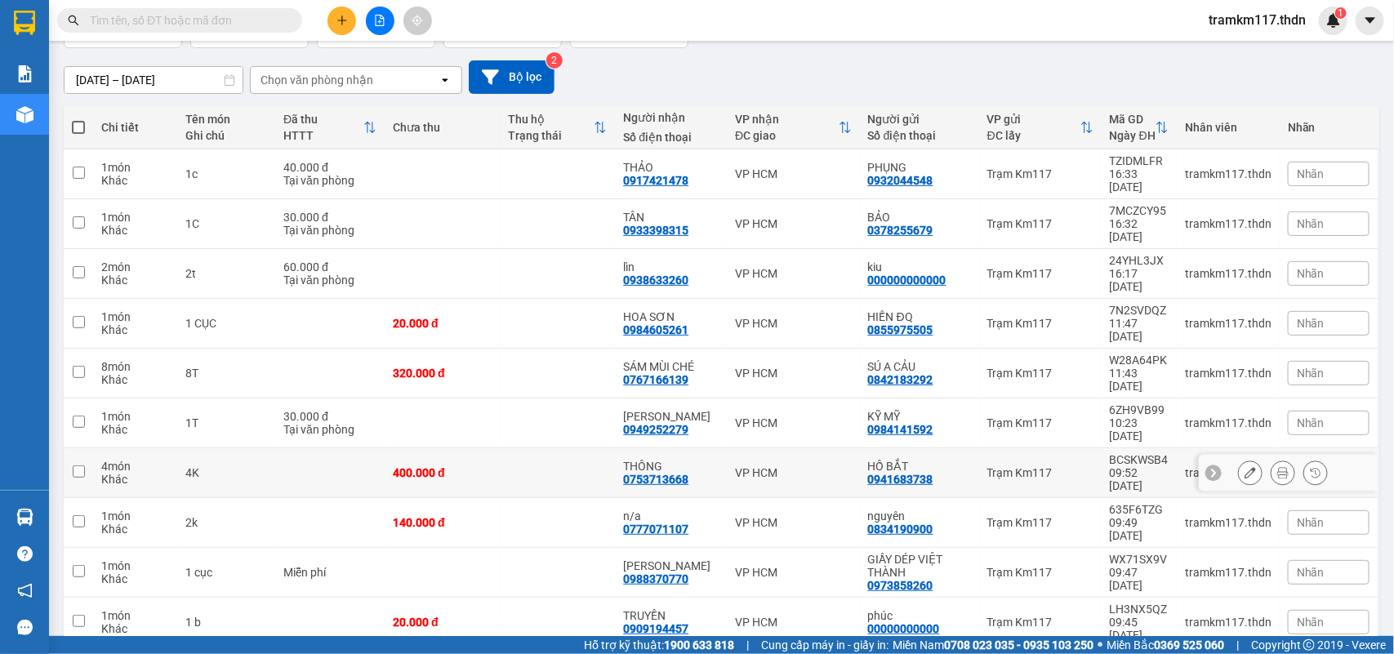
scroll to position [0, 0]
